Goal: Task Accomplishment & Management: Complete application form

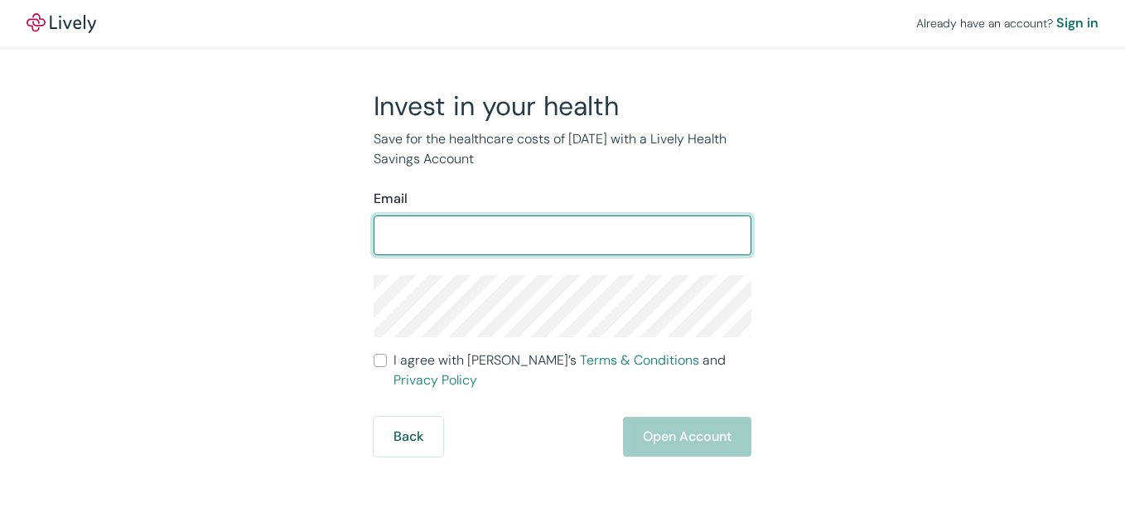
click at [412, 228] on input "Email" at bounding box center [563, 235] width 378 height 33
type input "[EMAIL_ADDRESS][DOMAIN_NAME]"
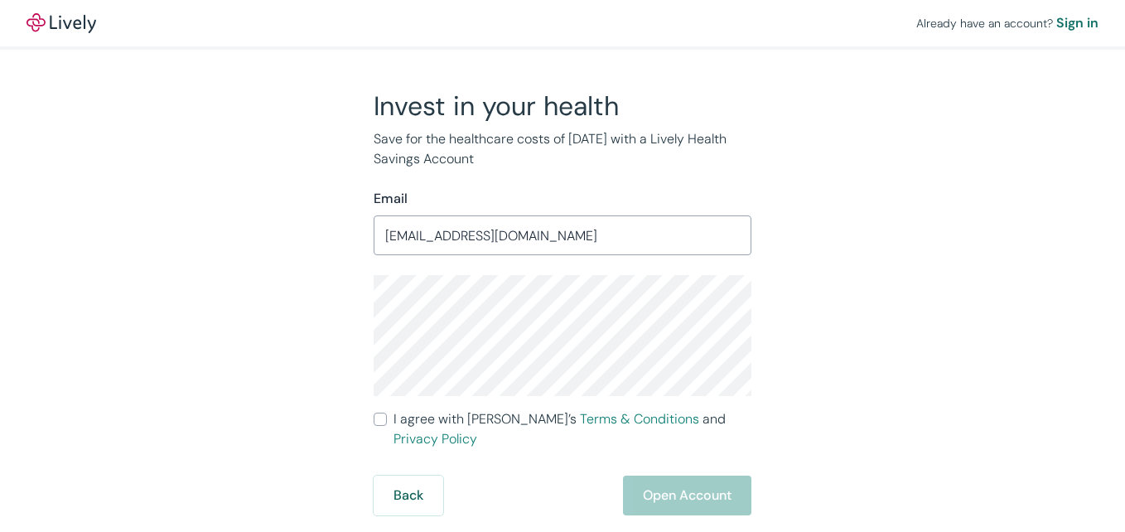
click at [381, 420] on input "I agree with Lively’s Terms & Conditions and Privacy Policy" at bounding box center [380, 419] width 13 height 13
checkbox input "true"
click at [326, 333] on div "Invest in your health Save for the healthcare costs of [DATE] with a Lively Hea…" at bounding box center [552, 302] width 795 height 426
click at [690, 476] on button "Open Account" at bounding box center [687, 496] width 128 height 40
